Goal: Task Accomplishment & Management: Use online tool/utility

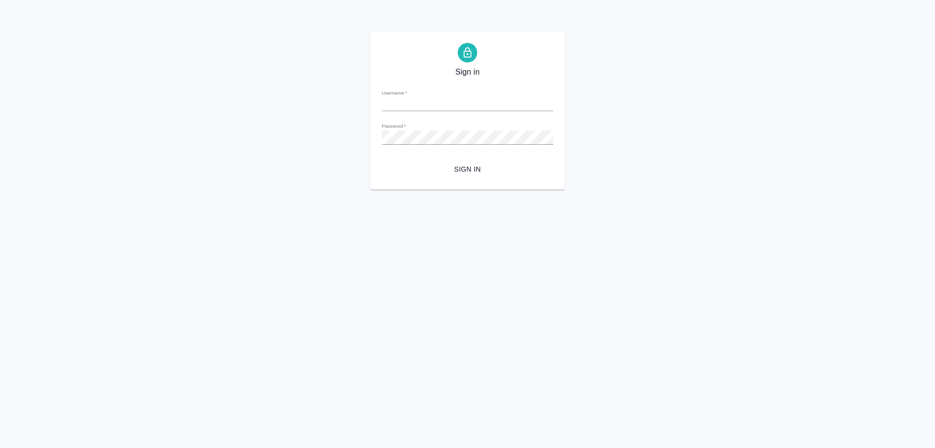
type input "[EMAIL_ADDRESS][DOMAIN_NAME]"
click at [468, 168] on span "Sign in" at bounding box center [468, 169] width 156 height 12
click at [427, 130] on div "Password   *" at bounding box center [467, 133] width 171 height 21
click at [361, 130] on div "Sign in Username   * o.ovsyanik@awatera.com Password   * urlPath   * / Sign in" at bounding box center [467, 110] width 935 height 158
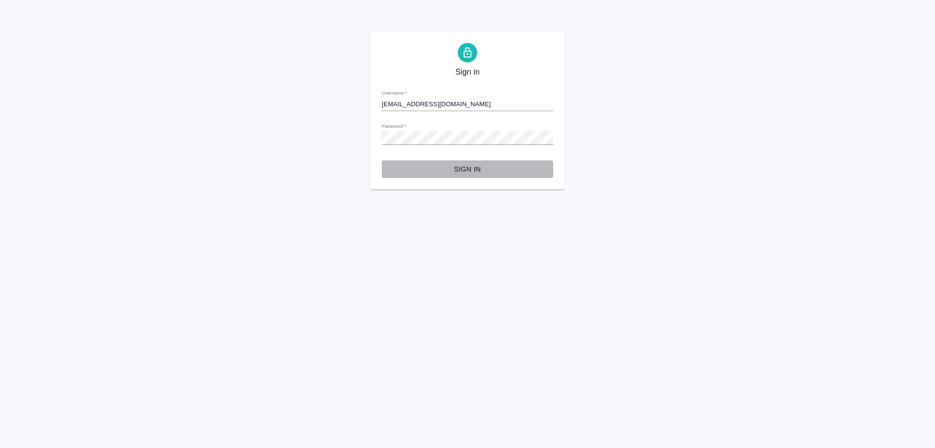
click at [395, 168] on span "Sign in" at bounding box center [468, 169] width 156 height 12
click at [431, 129] on div "Password   *" at bounding box center [467, 133] width 171 height 21
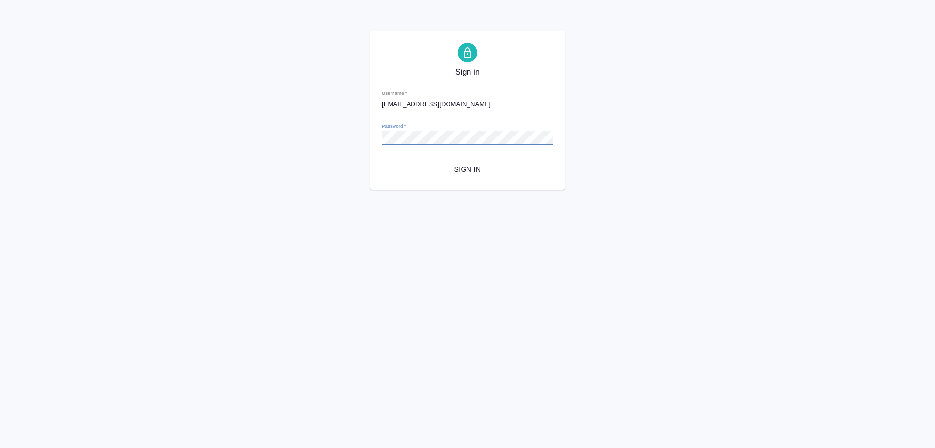
click at [361, 133] on div "Sign in Username   * o.ovsyanik@awatera.com Password   * urlPath   * / Sign in" at bounding box center [467, 110] width 935 height 158
click at [406, 190] on html "Sign in Username   * o.ovsyanik@awatera.com Password   * urlPath   * / Sign in" at bounding box center [467, 95] width 935 height 190
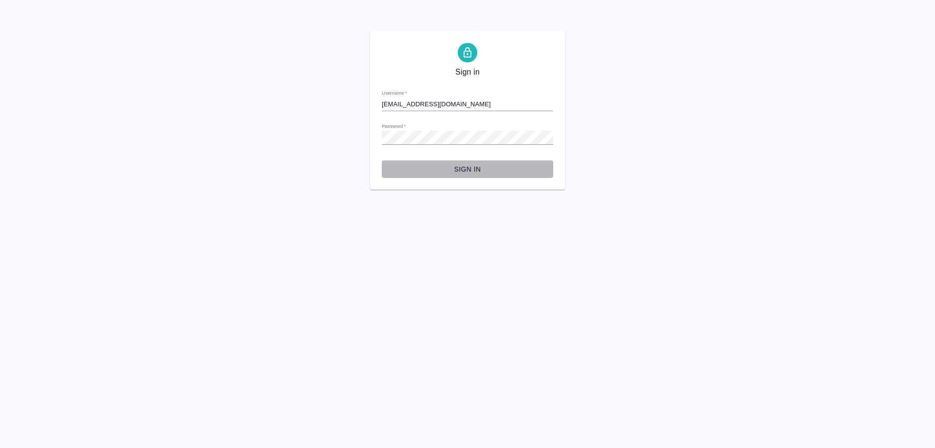
click at [464, 169] on span "Sign in" at bounding box center [468, 169] width 156 height 12
drag, startPoint x: 422, startPoint y: 130, endPoint x: 366, endPoint y: 134, distance: 56.7
click at [363, 129] on div "Sign in Username   * o.ovsyanik@awatera.com Password   * urlPath   * / Sign in" at bounding box center [467, 110] width 935 height 158
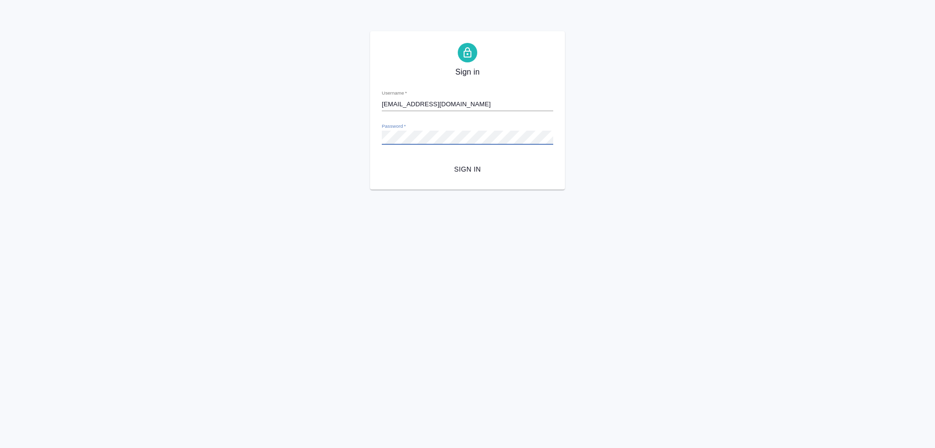
click at [343, 145] on div "Sign in Username   * o.ovsyanik@awatera.com Password   * urlPath   * / Sign in" at bounding box center [467, 110] width 935 height 158
click at [341, 190] on html "Sign in Username   * o.ovsyanik@awatera.com Password   * urlPath   * / Sign in" at bounding box center [467, 95] width 935 height 190
click at [464, 169] on span "Sign in" at bounding box center [468, 169] width 156 height 12
type input "o.ovsyanik@awatera.com"
click at [350, 137] on div "Sign in Username   * o.ovsyanik@awatera.com Password   * urlPath   * /all-order…" at bounding box center [467, 110] width 935 height 158
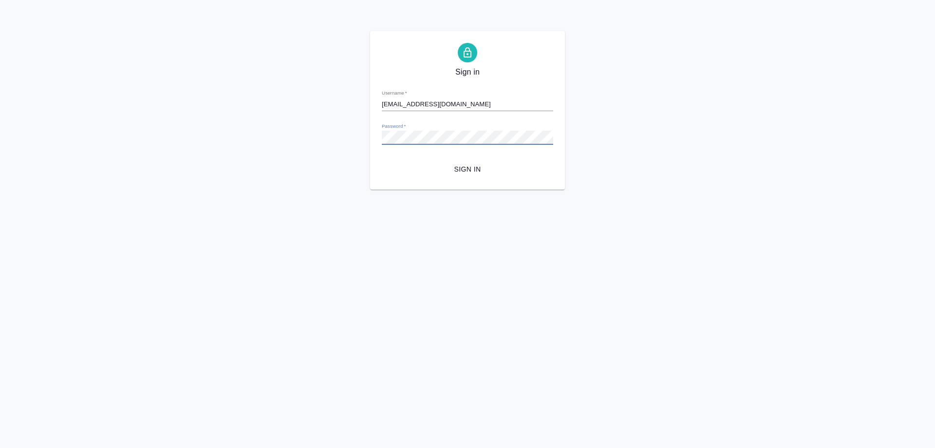
click at [365, 190] on html "Sign in Username   * o.ovsyanik@awatera.com Password   * urlPath   * /all-order…" at bounding box center [467, 95] width 935 height 190
click at [368, 138] on div "Sign in Username   * o.ovsyanik@awatera.com Password   * urlPath   * /all-order…" at bounding box center [467, 110] width 935 height 158
click at [388, 190] on html "Sign in Username   * o.ovsyanik@awatera.com Password   * urlPath   * /all-order…" at bounding box center [467, 95] width 935 height 190
click at [461, 166] on span "Sign in" at bounding box center [468, 169] width 156 height 12
click at [369, 33] on div "Sign in Username   * o.ovsyanik@awatera.com Password   * urlPath   * /all-order…" at bounding box center [467, 110] width 935 height 158
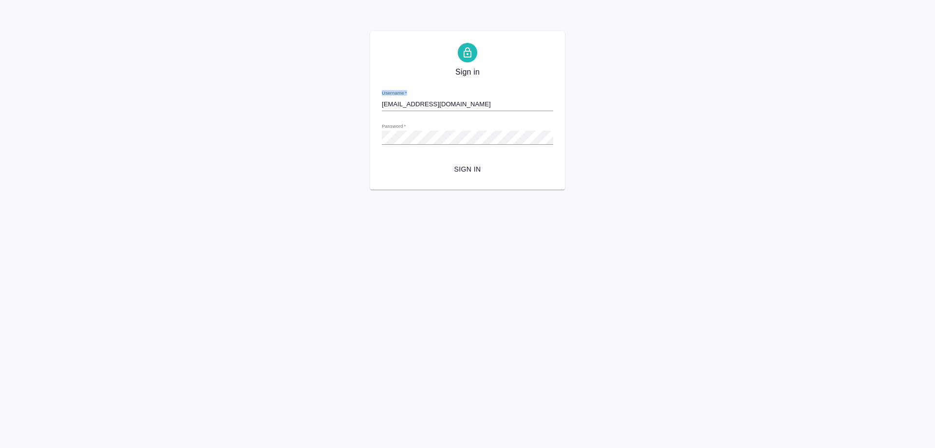
drag, startPoint x: 369, startPoint y: 33, endPoint x: 547, endPoint y: 95, distance: 188.9
click at [547, 95] on div "Sign in Username   * o.ovsyanik@awatera.com Password   * urlPath   * /all-order…" at bounding box center [467, 110] width 935 height 158
click at [591, 190] on html "Sign in Username   * o.ovsyanik@awatera.com Password   * urlPath   * /all-order…" at bounding box center [467, 95] width 935 height 190
drag, startPoint x: 556, startPoint y: 180, endPoint x: 505, endPoint y: 314, distance: 143.4
click at [505, 190] on html "Sign in Username   * o.ovsyanik@awatera.com Password   * urlPath   * /all-order…" at bounding box center [467, 95] width 935 height 190
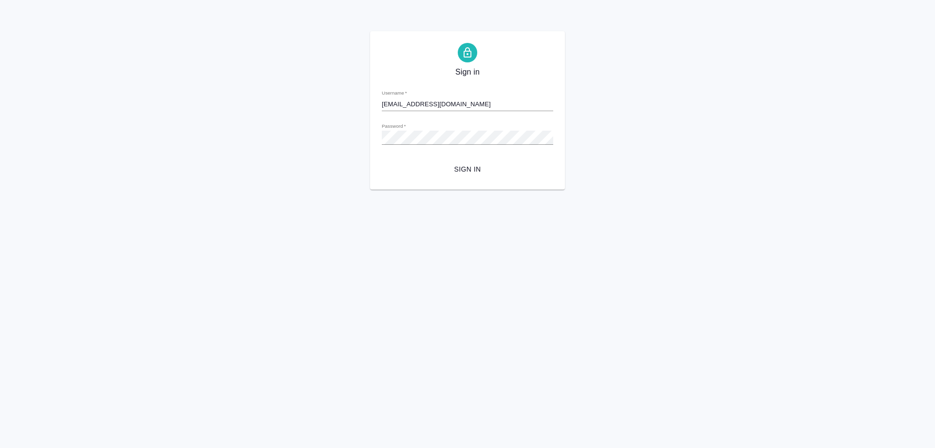
click at [720, 190] on html "Sign in Username   * o.ovsyanik@awatera.com Password   * urlPath   * /all-order…" at bounding box center [467, 95] width 935 height 190
click at [357, 137] on div "Sign in Username   * o.ovsyanik@awatera.com Password   * urlPath   * /all-order…" at bounding box center [467, 110] width 935 height 158
click at [387, 190] on html "Sign in Username   * o.ovsyanik@awatera.com Password   * urlPath   * /all-order…" at bounding box center [467, 95] width 935 height 190
click at [471, 167] on span "Sign in" at bounding box center [468, 169] width 156 height 12
click at [346, 127] on div "Sign in Username   * [EMAIL_ADDRESS][DOMAIN_NAME] Password   * urlPath   * /all…" at bounding box center [467, 110] width 935 height 158
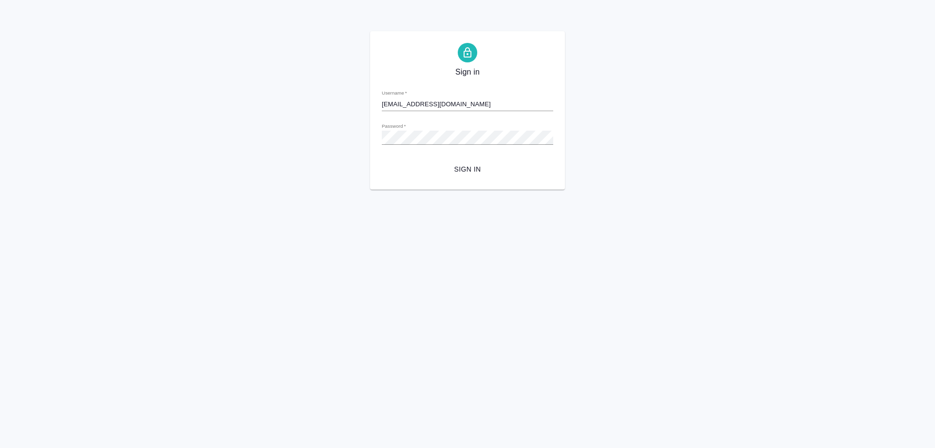
click at [468, 190] on html "Sign in Username   * o.ovsyanik@awatera.com Password   * urlPath   * /all-order…" at bounding box center [467, 95] width 935 height 190
click at [469, 168] on span "Sign in" at bounding box center [468, 169] width 156 height 12
click at [357, 132] on div "Sign in Username   * o.ovsyanik@awatera.com Password   * urlPath   * /all-order…" at bounding box center [467, 110] width 935 height 158
click at [412, 190] on html "Sign in Username   * o.ovsyanik@awatera.com Password   * urlPath   * /all-order…" at bounding box center [467, 95] width 935 height 190
click at [466, 170] on span "Sign in" at bounding box center [468, 169] width 156 height 12
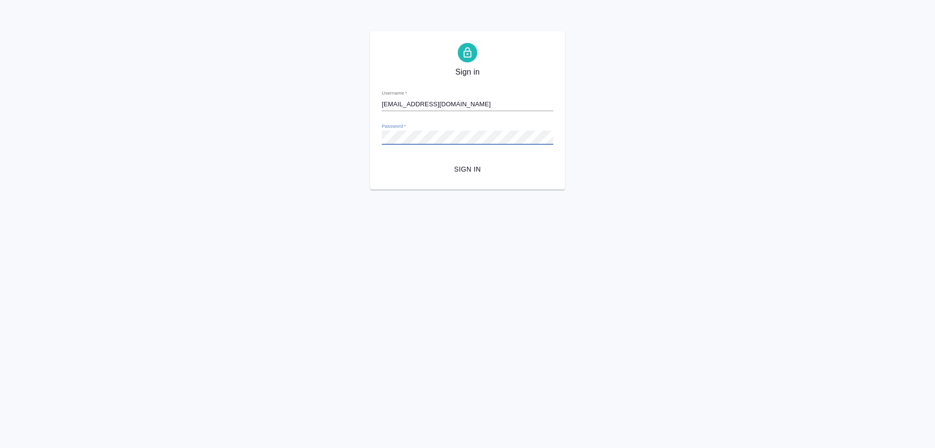
click at [363, 139] on div "Sign in Username   * o.ovsyanik@awatera.com Password   * urlPath   * /all-order…" at bounding box center [467, 110] width 935 height 158
click at [465, 167] on span "Sign in" at bounding box center [468, 169] width 156 height 12
click at [340, 138] on div "Sign in Username   * o.ovsyanik@awatera.com Password   * urlPath   * /all-order…" at bounding box center [467, 110] width 935 height 158
click at [464, 166] on span "Sign in" at bounding box center [468, 169] width 156 height 12
click at [362, 140] on div "Sign in Username   * o.ovsyanik@awatera.com Password   * urlPath   * /all-order…" at bounding box center [467, 110] width 935 height 158
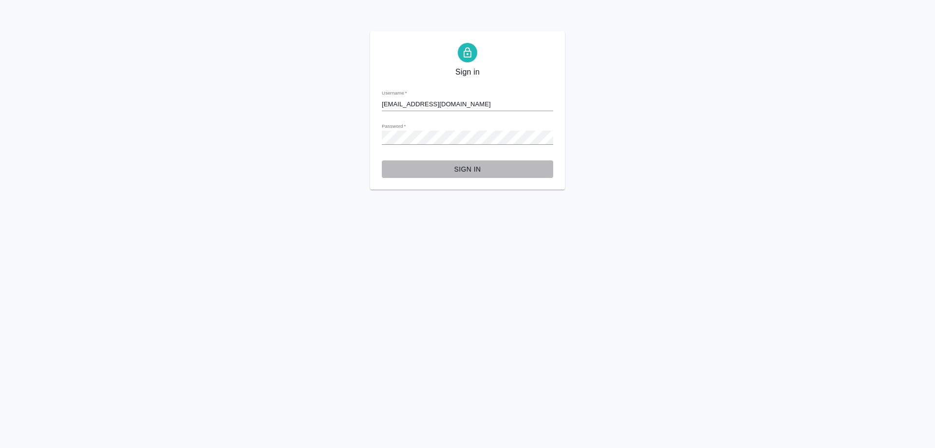
click at [463, 168] on span "Sign in" at bounding box center [468, 169] width 156 height 12
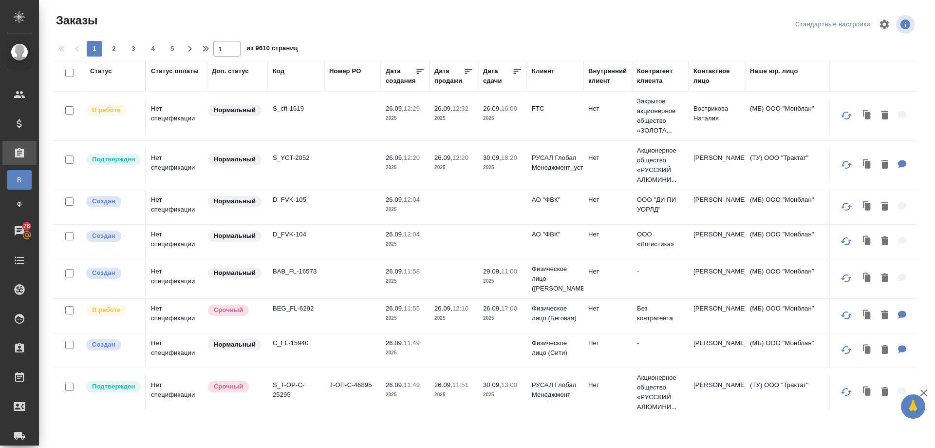
click at [659, 80] on div "Контрагент клиента" at bounding box center [660, 75] width 47 height 19
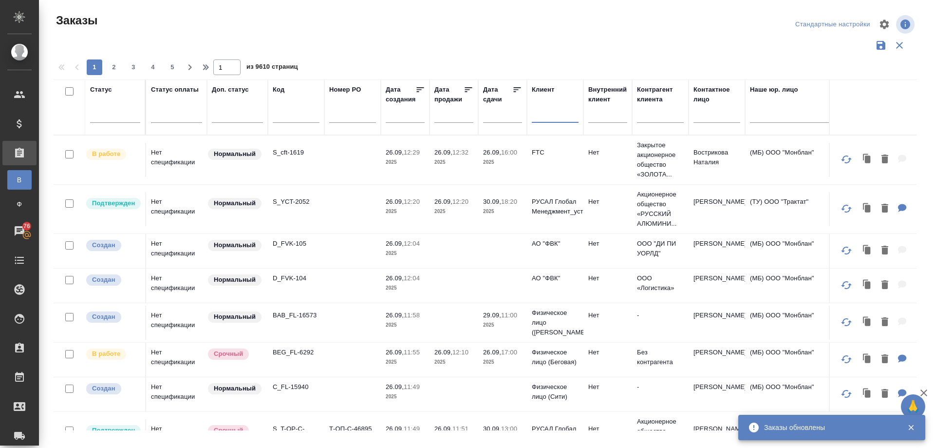
paste input "sanofi ua"
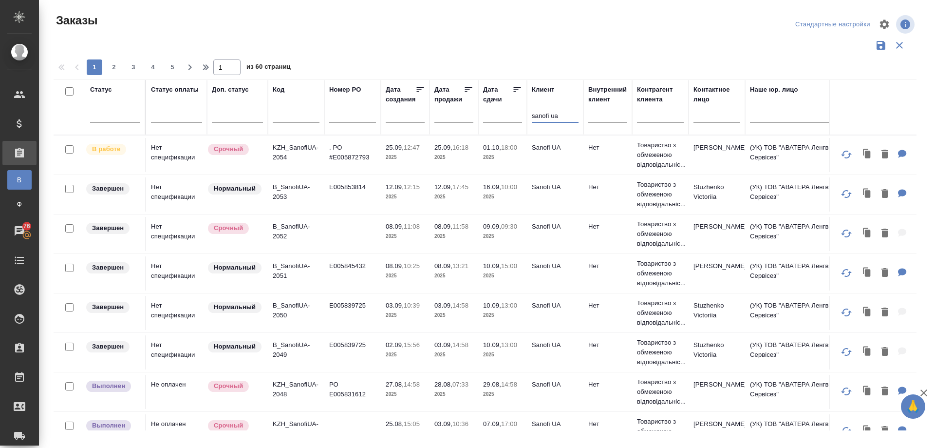
type input "sanofi ua"
